Goal: Find specific page/section: Find specific page/section

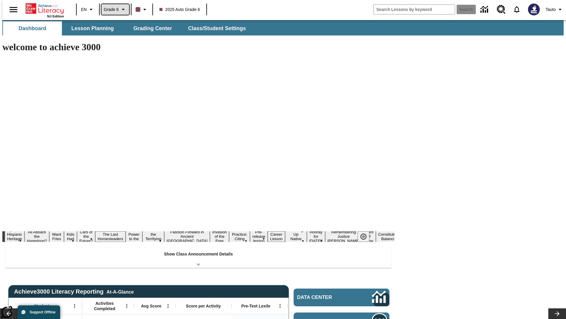
click at [113, 9] on span "Grade 6" at bounding box center [111, 9] width 15 height 6
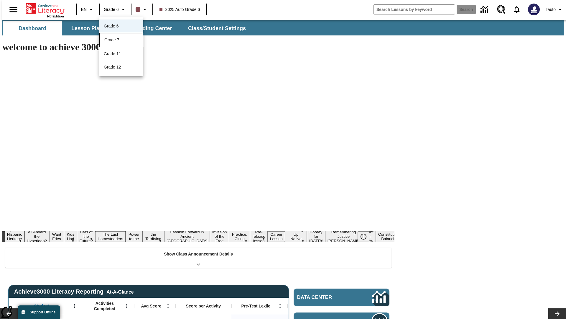
click at [121, 40] on div "Grade 7" at bounding box center [121, 40] width 34 height 6
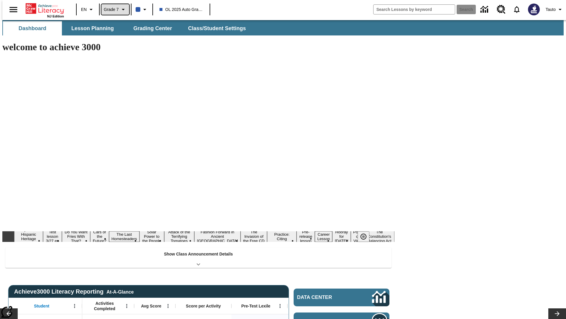
click at [113, 9] on span "Grade 7" at bounding box center [111, 9] width 15 height 6
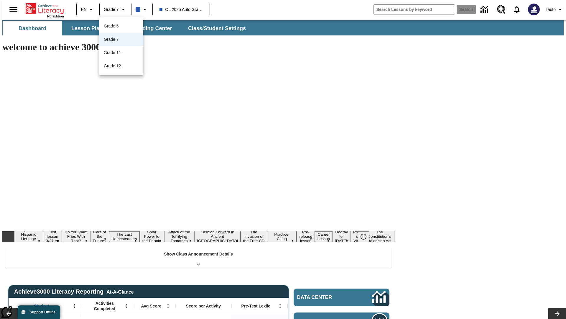
click at [283, 159] on div at bounding box center [283, 159] width 566 height 319
click at [90, 28] on button "Lesson Planning" at bounding box center [92, 28] width 59 height 14
